Goal: Information Seeking & Learning: Learn about a topic

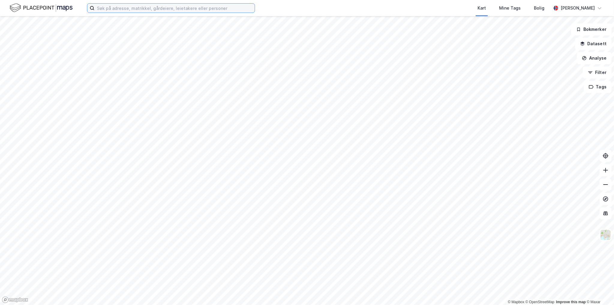
click at [199, 6] on input at bounding box center [174, 8] width 160 height 9
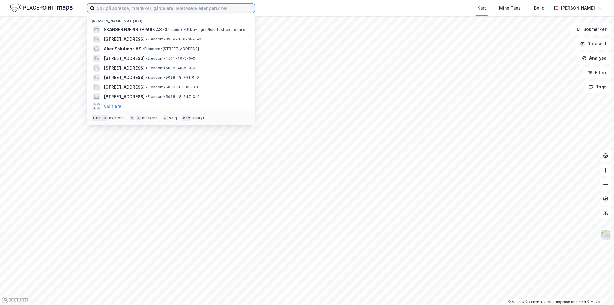
paste input "[STREET_ADDRESS]"
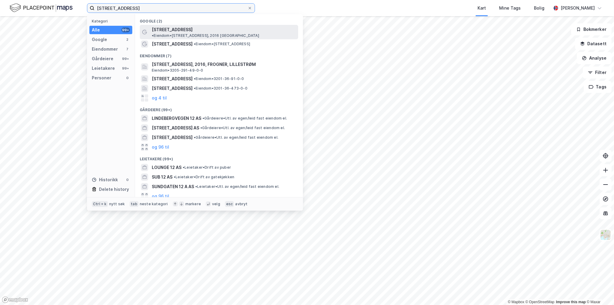
type input "[STREET_ADDRESS]"
click at [227, 33] on span "• Eiendom • [STREET_ADDRESS], 2016 [GEOGRAPHIC_DATA]" at bounding box center [205, 35] width 107 height 5
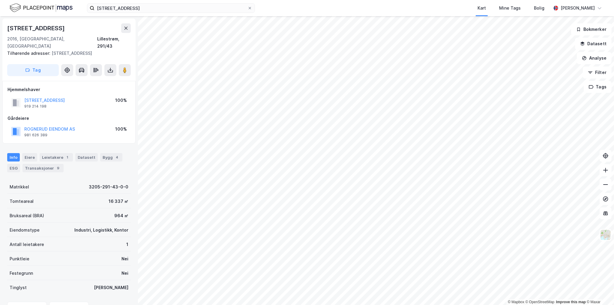
click at [92, 153] on div "Datasett" at bounding box center [86, 157] width 22 height 8
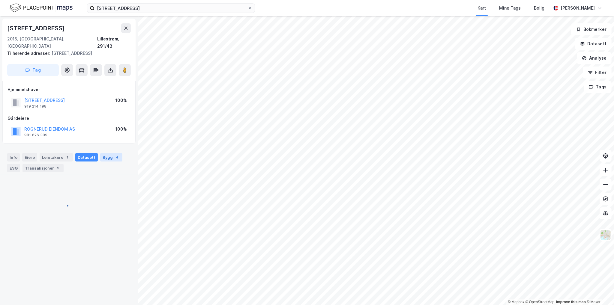
click at [104, 153] on div "Bygg 4" at bounding box center [111, 157] width 22 height 8
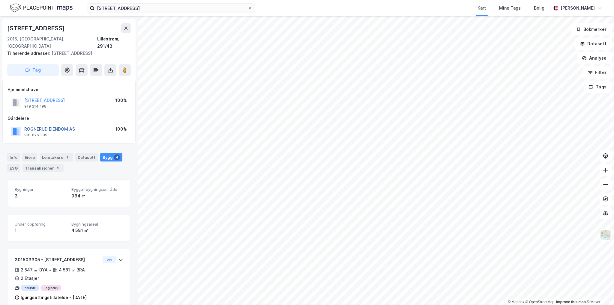
click at [0, 0] on button "ROGNERUD EIENDOM AS" at bounding box center [0, 0] width 0 height 0
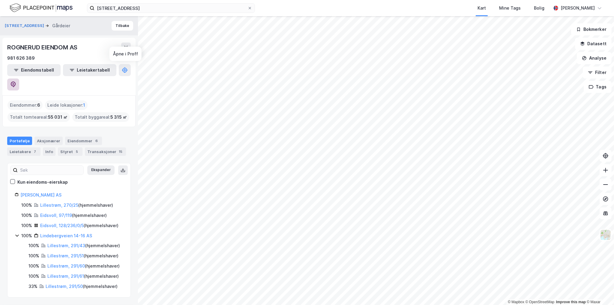
click at [16, 82] on icon at bounding box center [13, 85] width 5 height 6
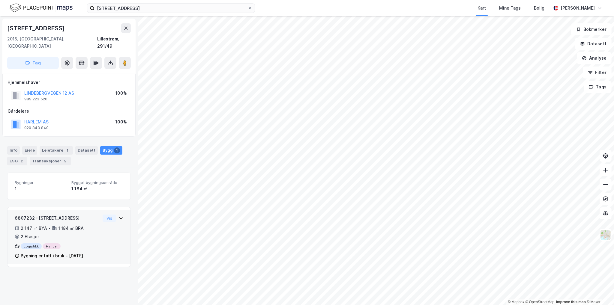
drag, startPoint x: 92, startPoint y: 249, endPoint x: 83, endPoint y: 253, distance: 10.1
click at [83, 253] on div "6807232 - Lindebergveien 12 2 147 ㎡ BYA • 1 184 ㎡ BRA • 2 Etasjer Logistikk Han…" at bounding box center [57, 240] width 85 height 50
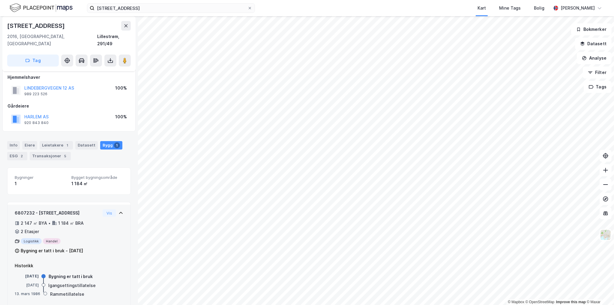
scroll to position [7, 0]
